Goal: Entertainment & Leisure: Consume media (video, audio)

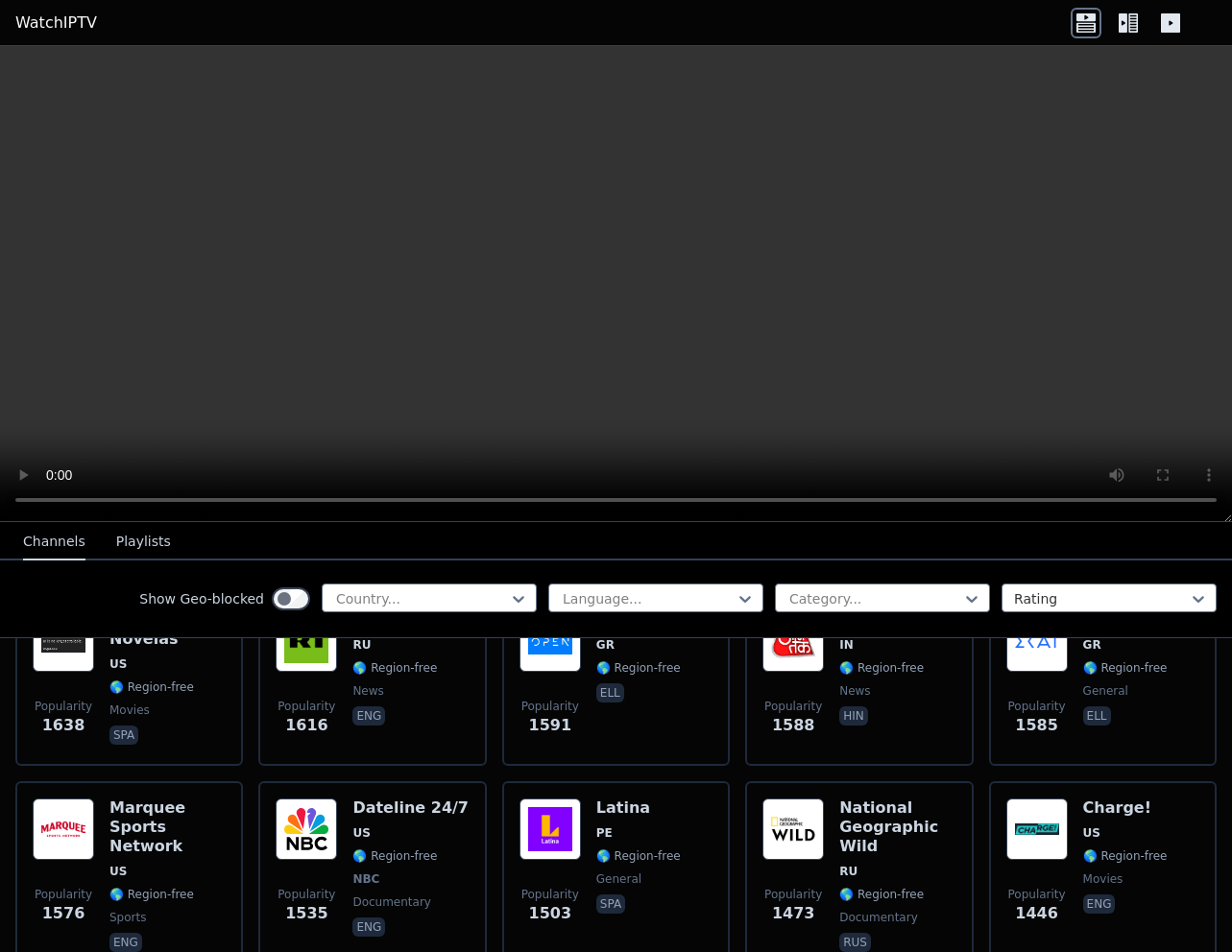
scroll to position [1970, 0]
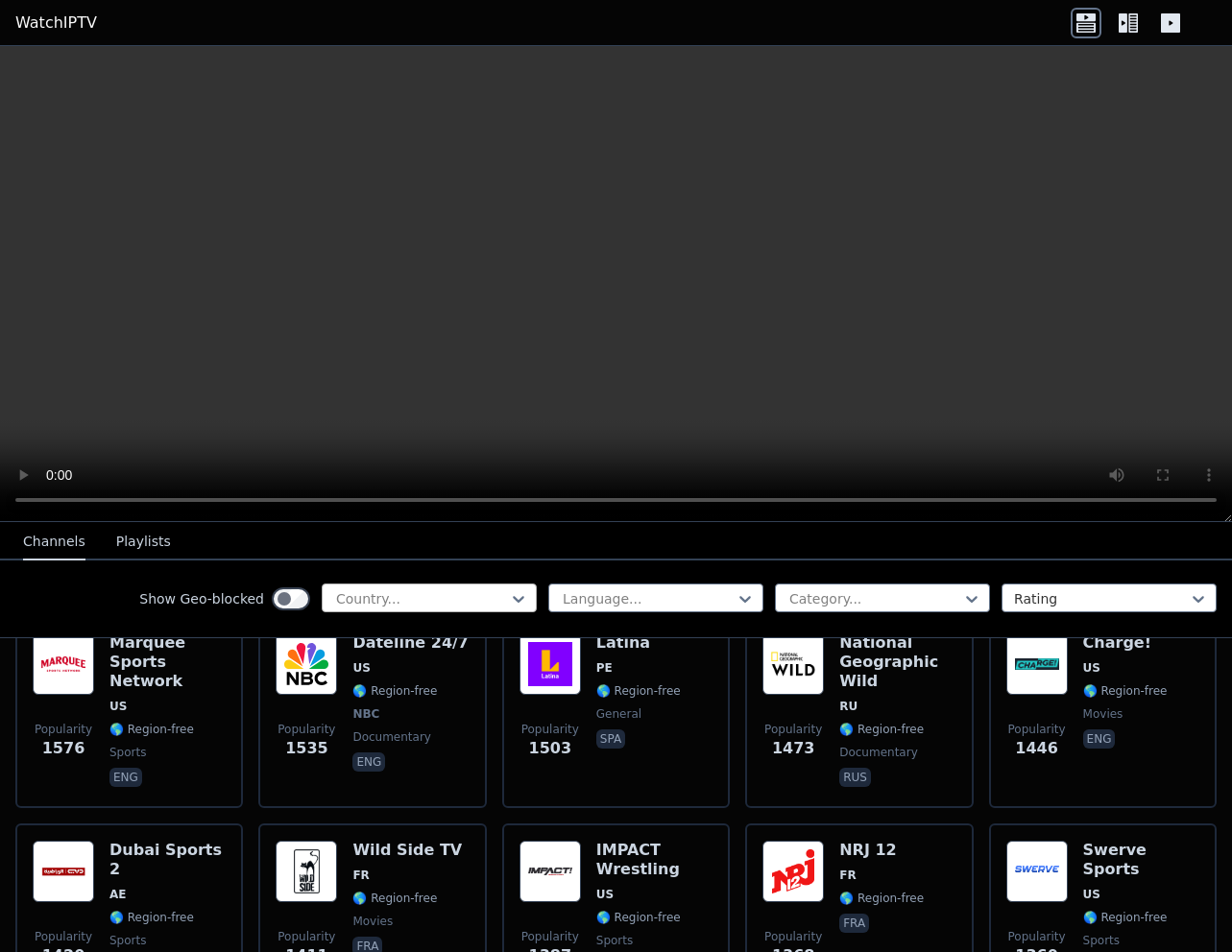
click at [451, 600] on div at bounding box center [421, 599] width 175 height 20
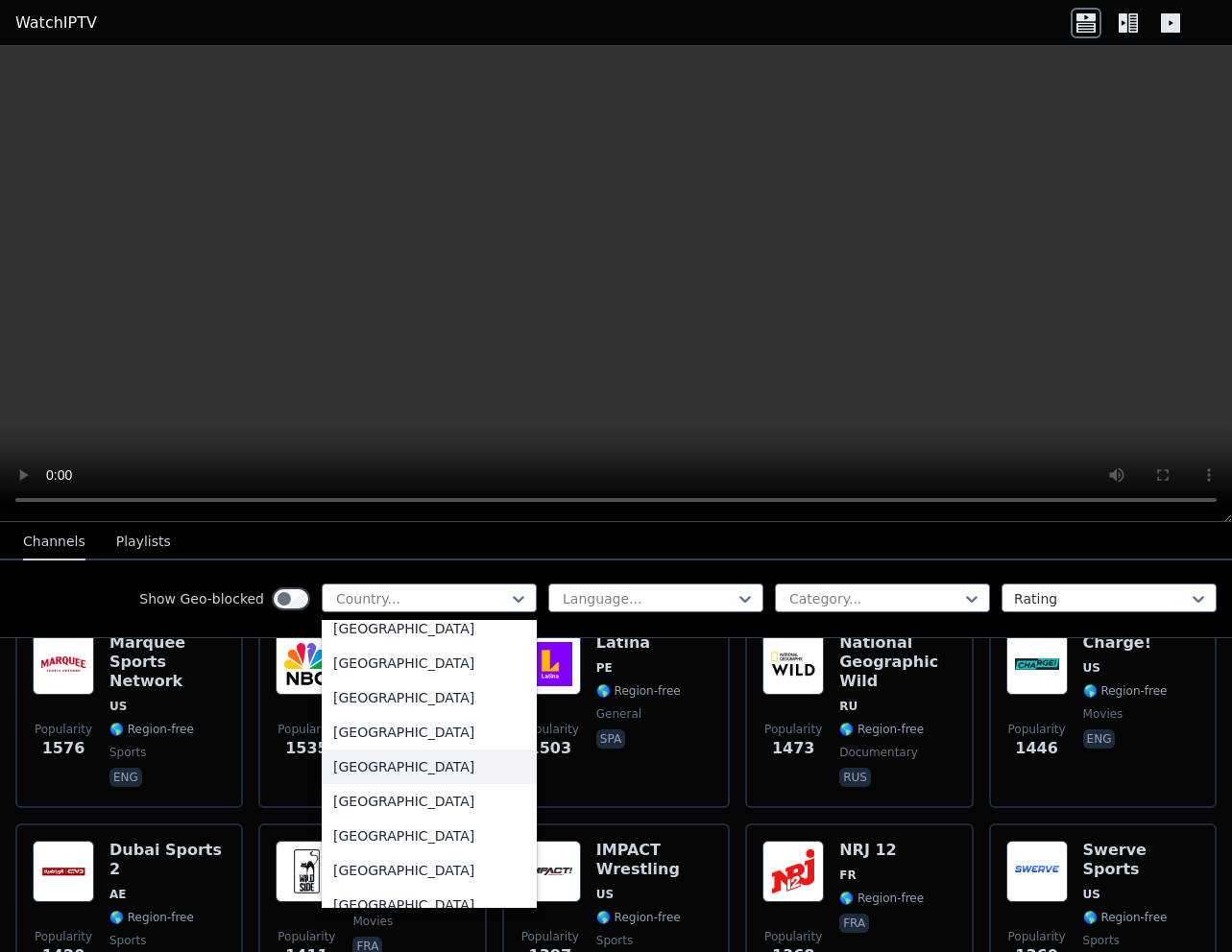
scroll to position [6650, 0]
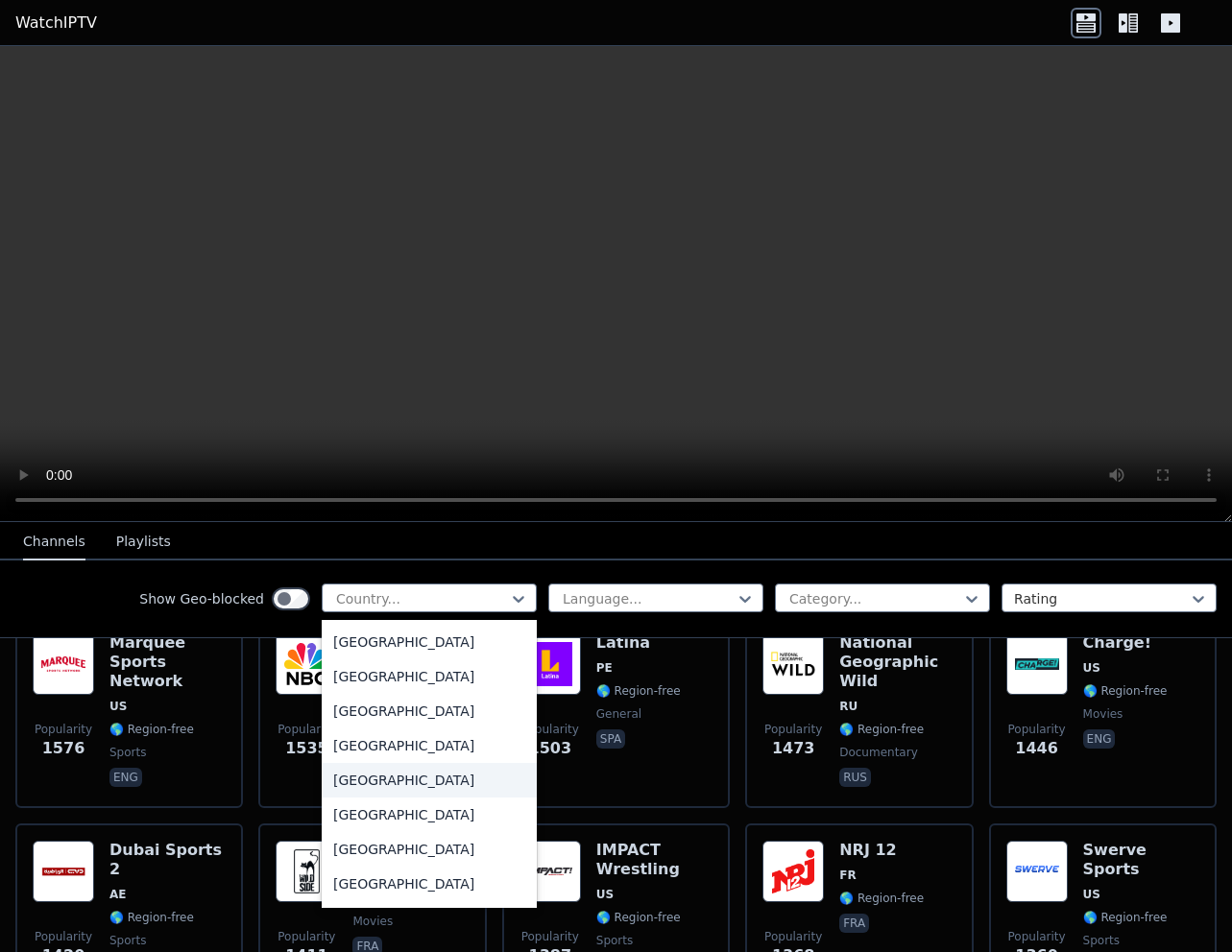
click at [405, 772] on div "[GEOGRAPHIC_DATA]" at bounding box center [429, 779] width 215 height 34
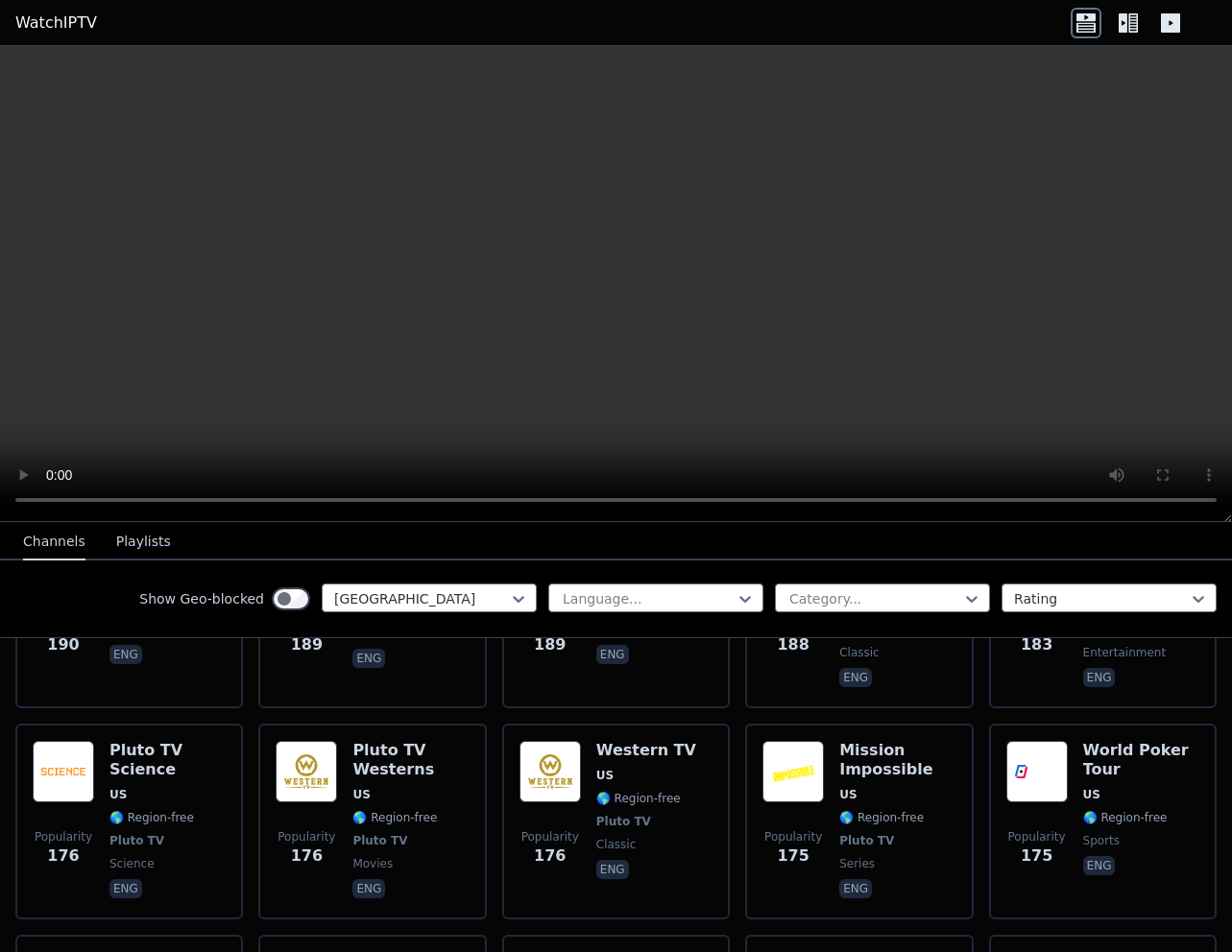
scroll to position [6786, 0]
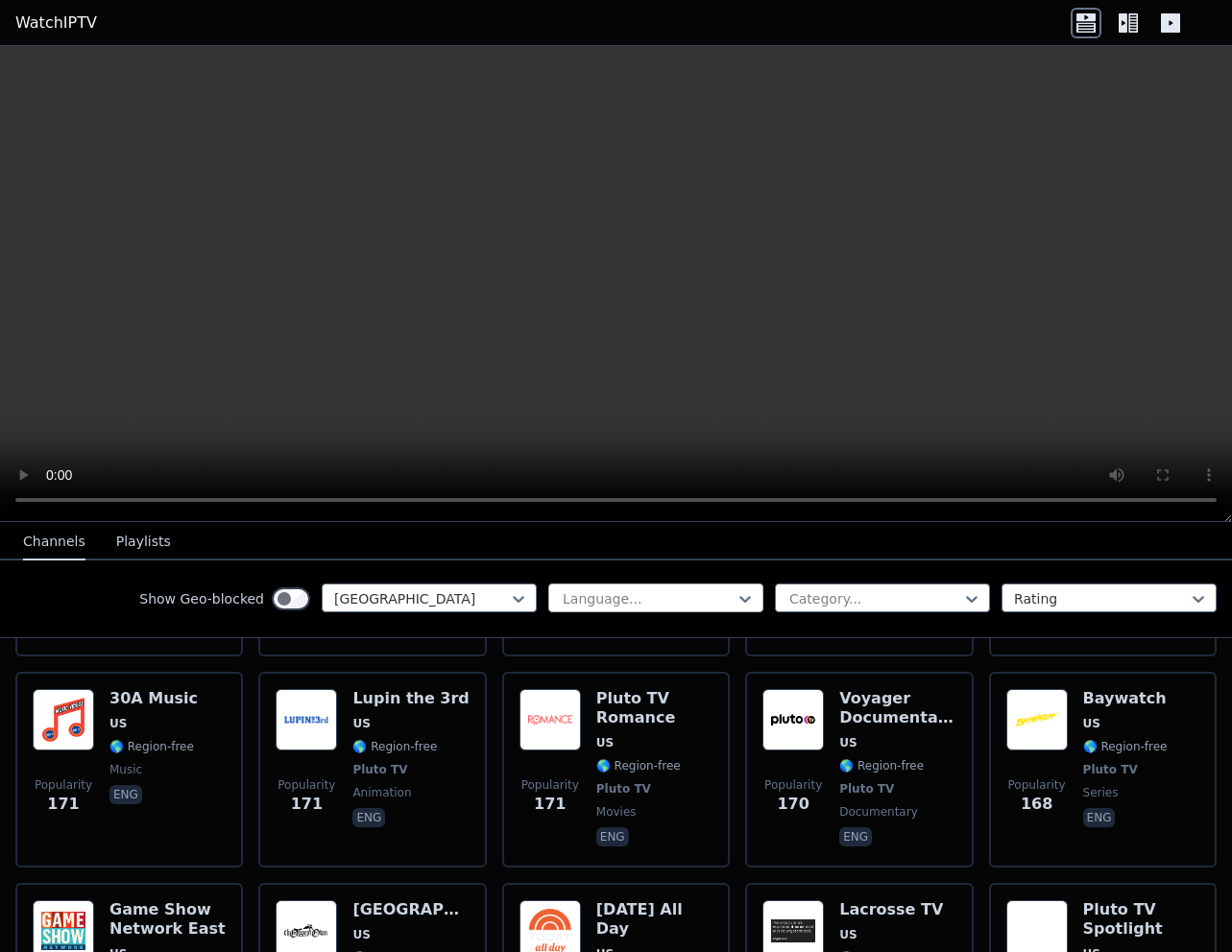
click at [598, 605] on div at bounding box center [647, 599] width 175 height 20
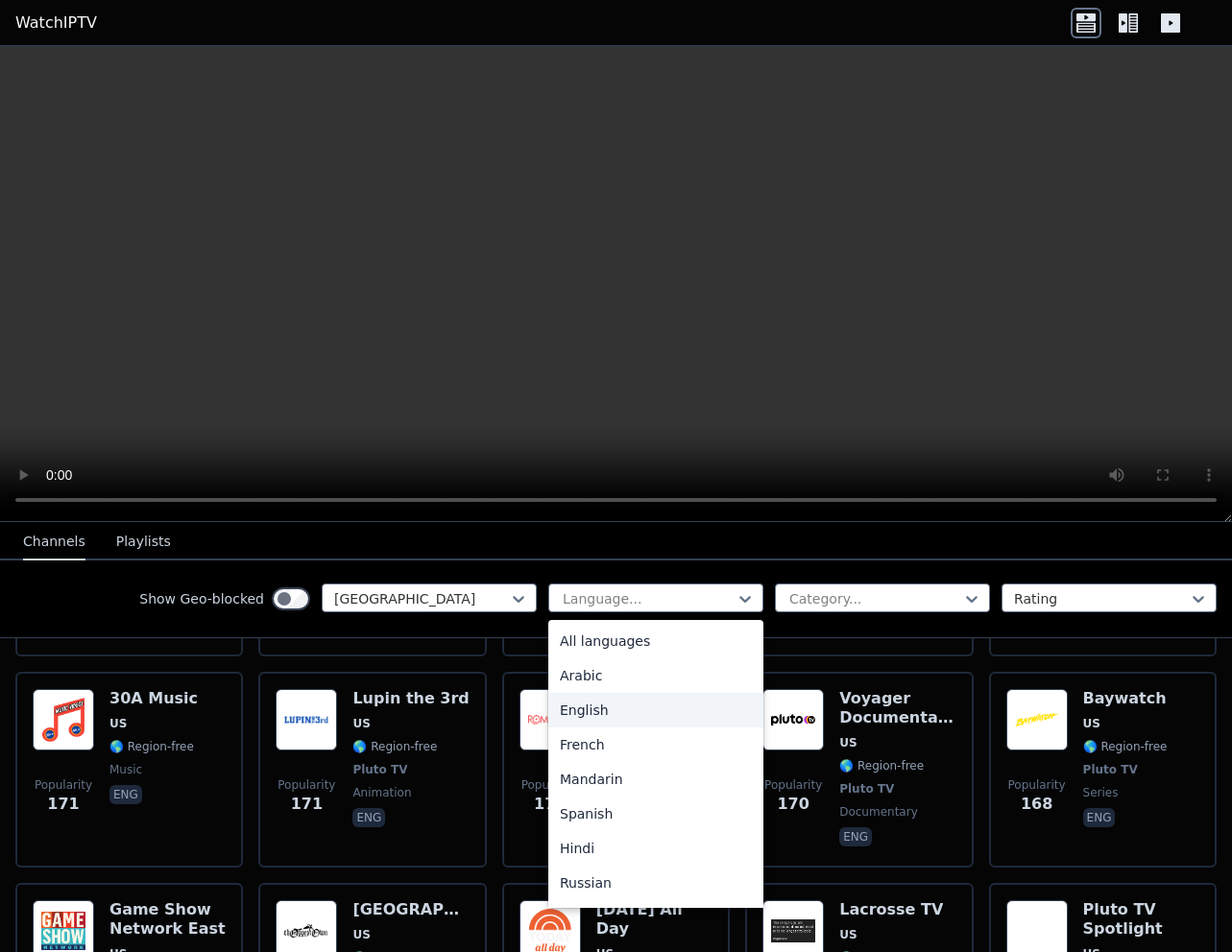
click at [570, 709] on div "English" at bounding box center [656, 710] width 215 height 34
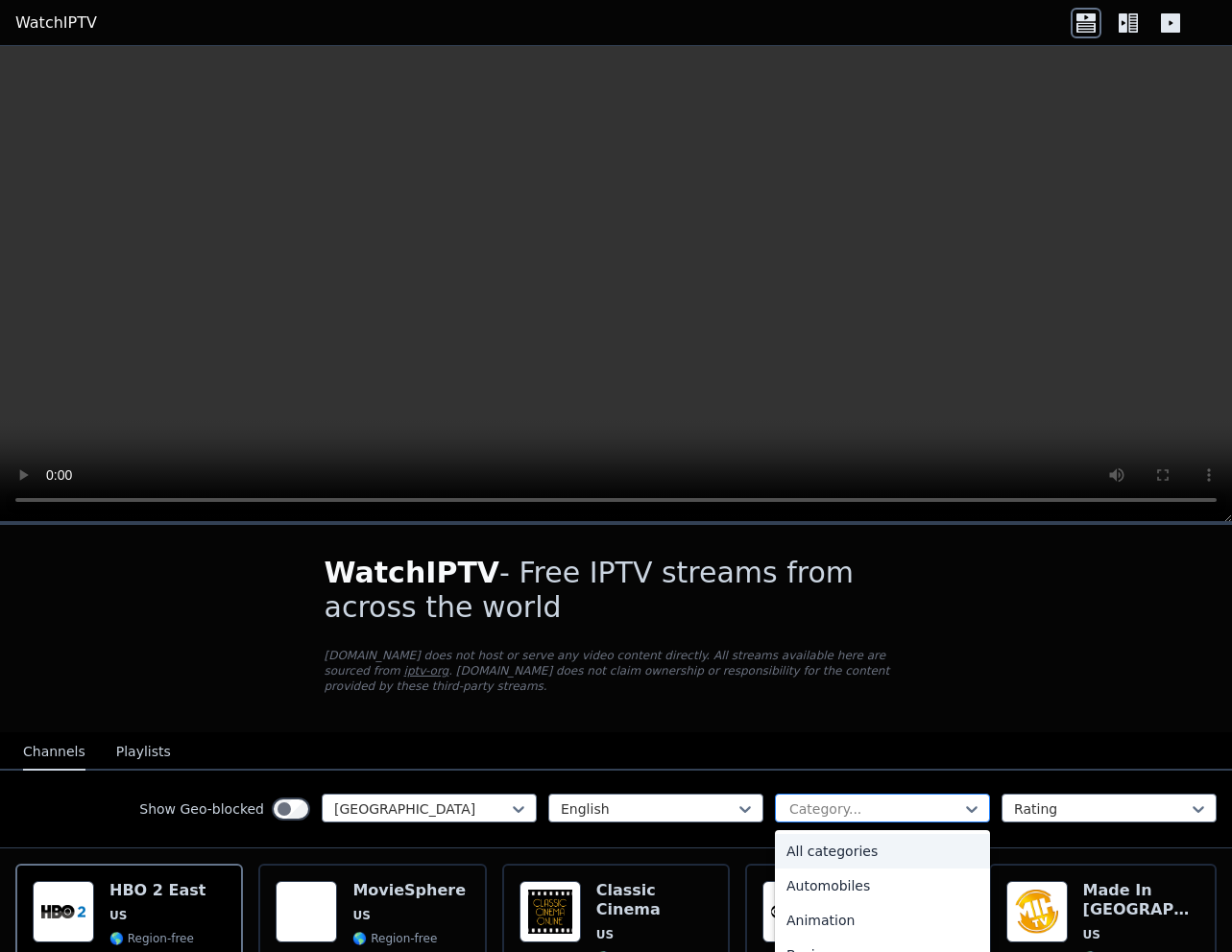
click at [822, 809] on div at bounding box center [874, 809] width 175 height 20
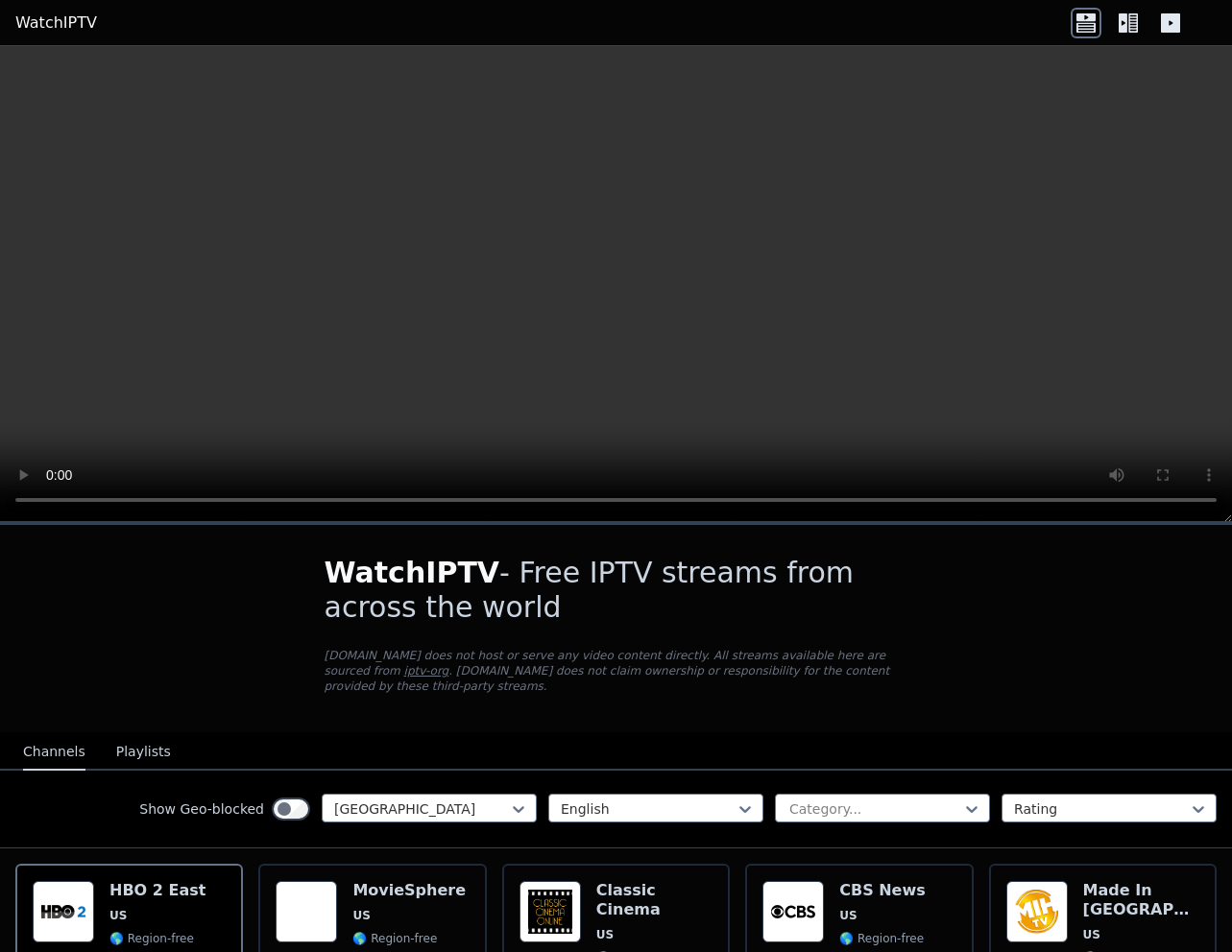
click at [815, 684] on p "[DOMAIN_NAME] does not host or serve any video content directly. All streams av…" at bounding box center [616, 671] width 584 height 46
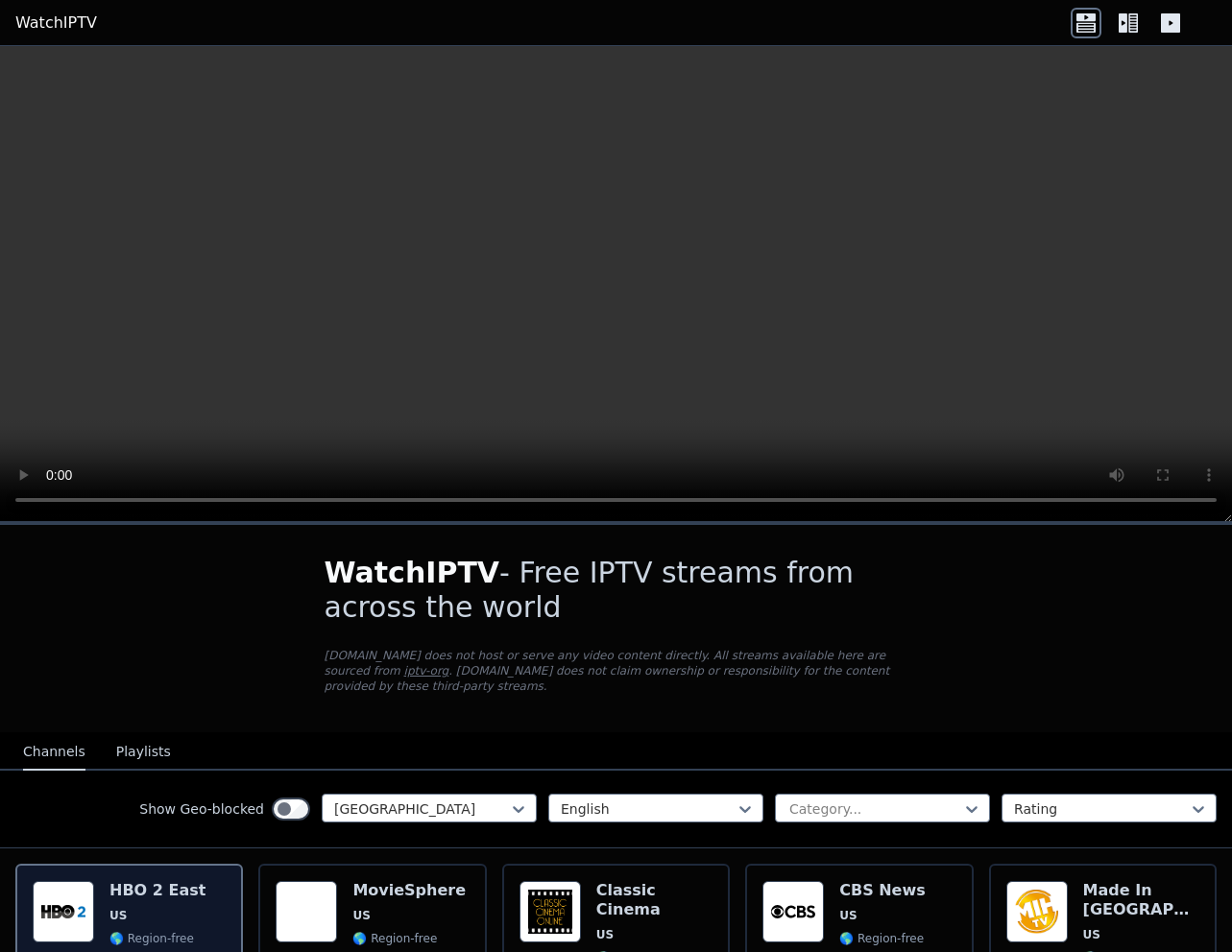
click at [165, 888] on h6 "HBO 2 East" at bounding box center [157, 890] width 96 height 20
